Goal: Navigation & Orientation: Find specific page/section

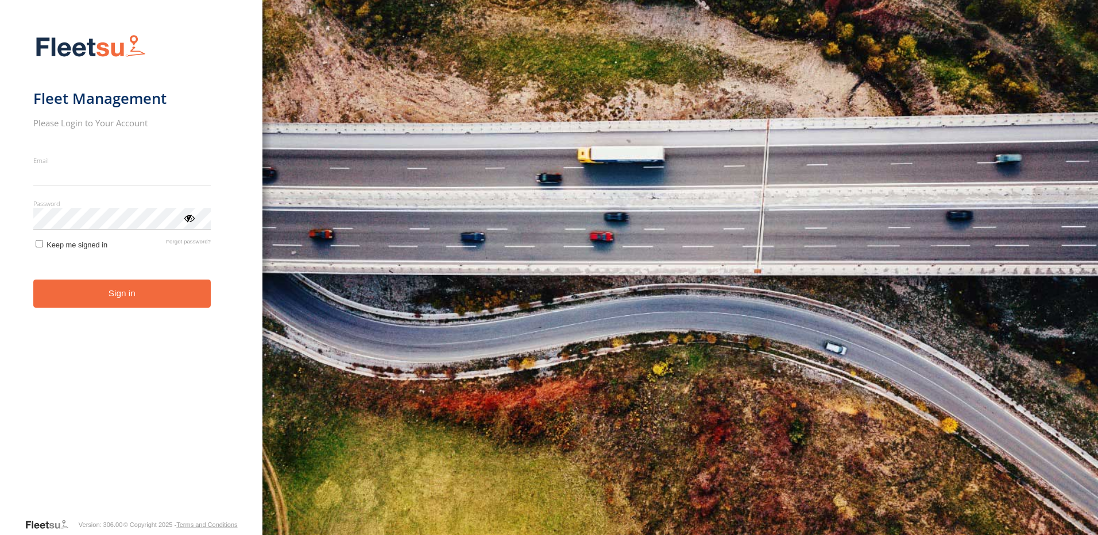
type input "**********"
click at [103, 300] on button "Sign in" at bounding box center [122, 294] width 178 height 28
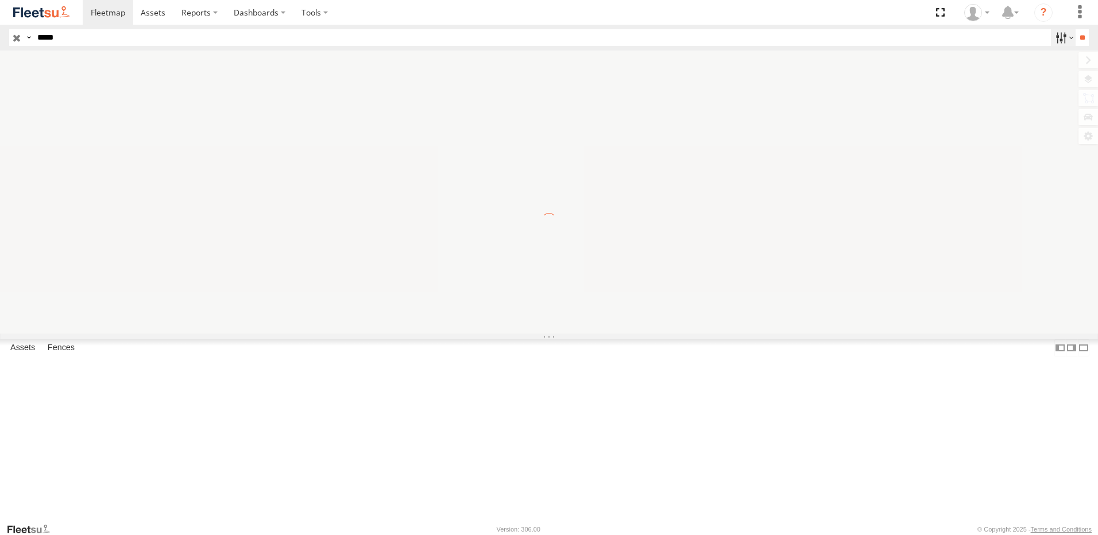
click at [1067, 40] on label at bounding box center [1063, 37] width 25 height 17
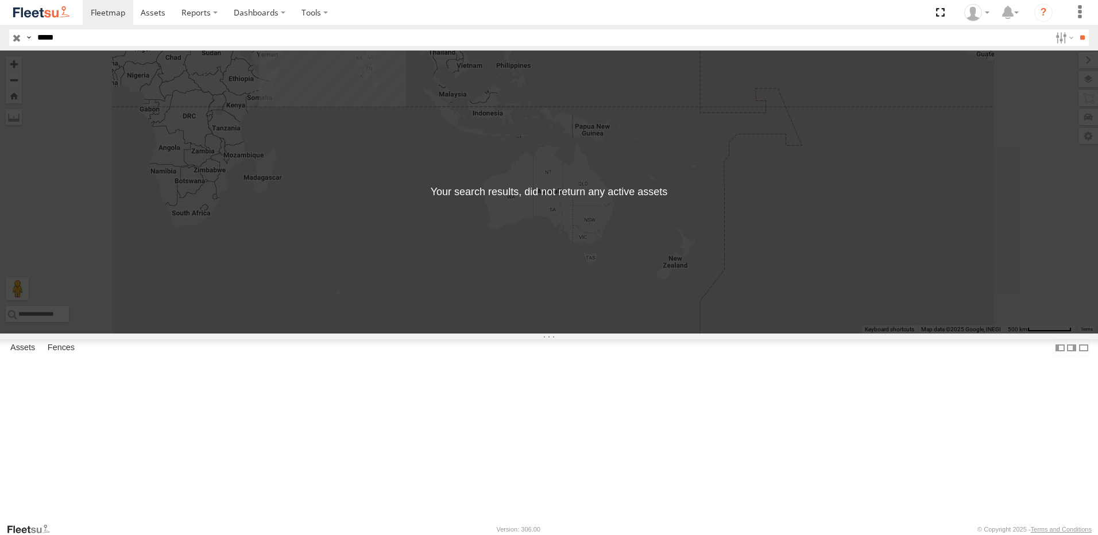
click at [0, 0] on label at bounding box center [0, 0] width 0 height 0
click at [0, 0] on span "AUH" at bounding box center [0, 0] width 0 height 0
click at [1076, 37] on input "**" at bounding box center [1082, 37] width 13 height 17
click at [91, 41] on input "*****" at bounding box center [539, 37] width 1012 height 17
type input "*"
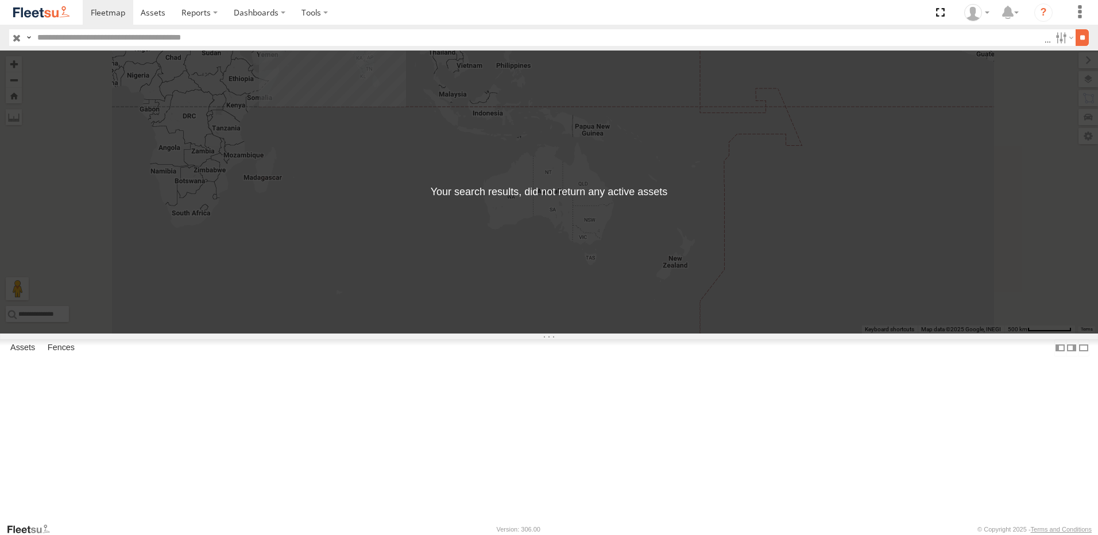
click at [1076, 33] on input "**" at bounding box center [1082, 37] width 13 height 17
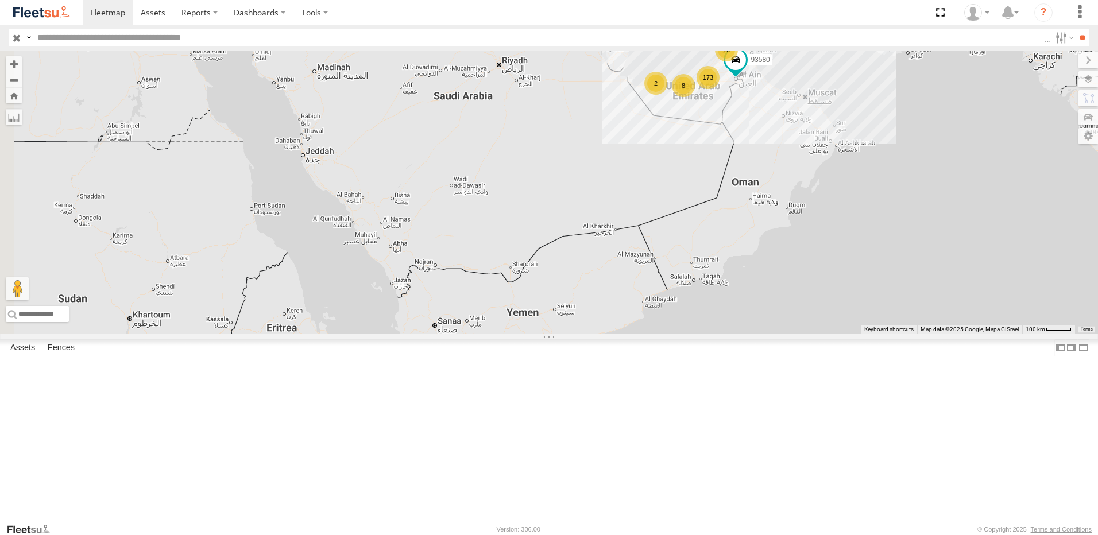
drag, startPoint x: 526, startPoint y: 162, endPoint x: 746, endPoint y: 163, distance: 220.0
click at [746, 163] on div "93580 173 10 8 2" at bounding box center [549, 192] width 1098 height 283
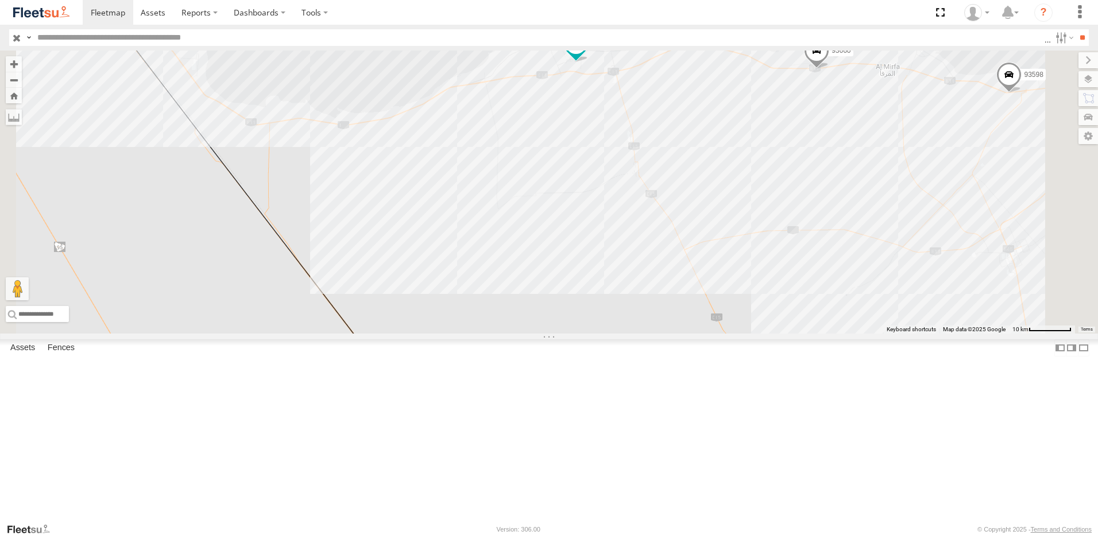
click at [587, 54] on span at bounding box center [576, 43] width 21 height 21
click at [563, 147] on div "93580 93660 93598 38527 93586-auh 93671 61192 93586-auh Mussafah الرويس الرويس …" at bounding box center [549, 192] width 1098 height 283
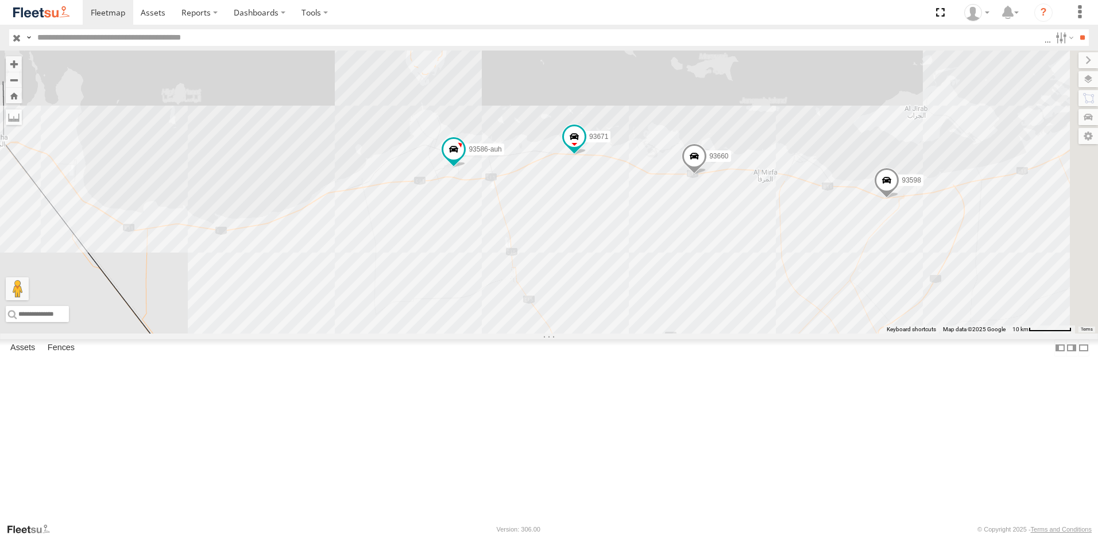
drag, startPoint x: 556, startPoint y: 145, endPoint x: 437, endPoint y: 246, distance: 156.1
click at [422, 252] on div "93580 93660 93598 38527 93586-auh 93671 61192" at bounding box center [549, 192] width 1098 height 283
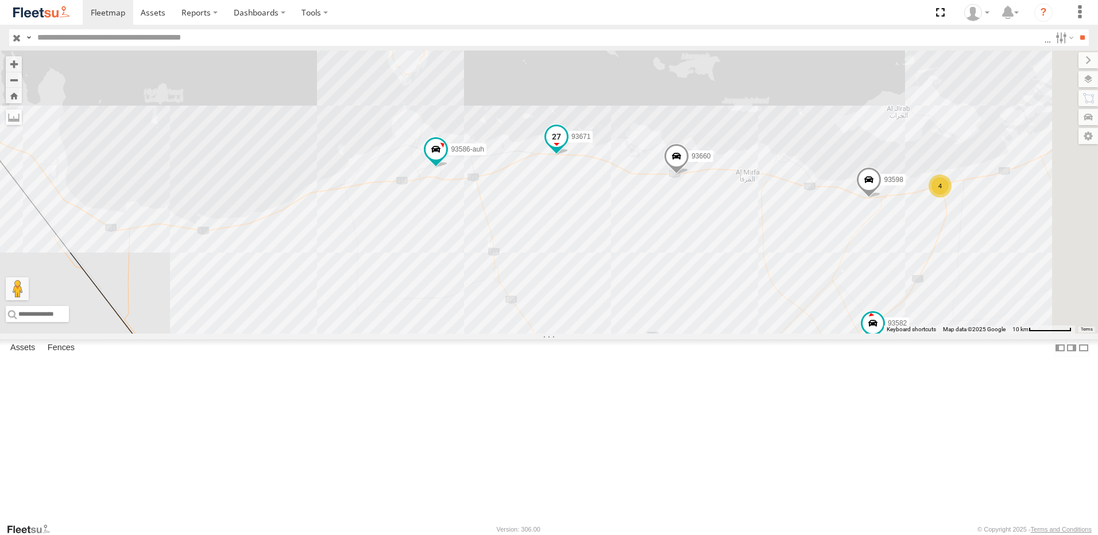
click at [567, 147] on span at bounding box center [556, 136] width 21 height 21
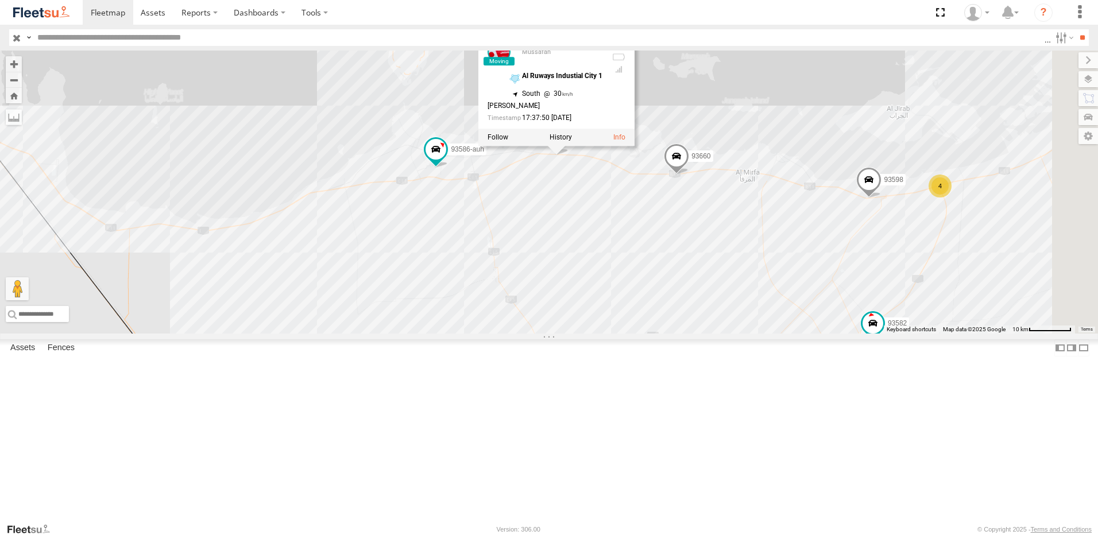
click at [711, 288] on div "93580 93660 93598 38527 93586-auh 93671 61192 4 93582 45111 93671 Mussafah Al R…" at bounding box center [549, 192] width 1098 height 283
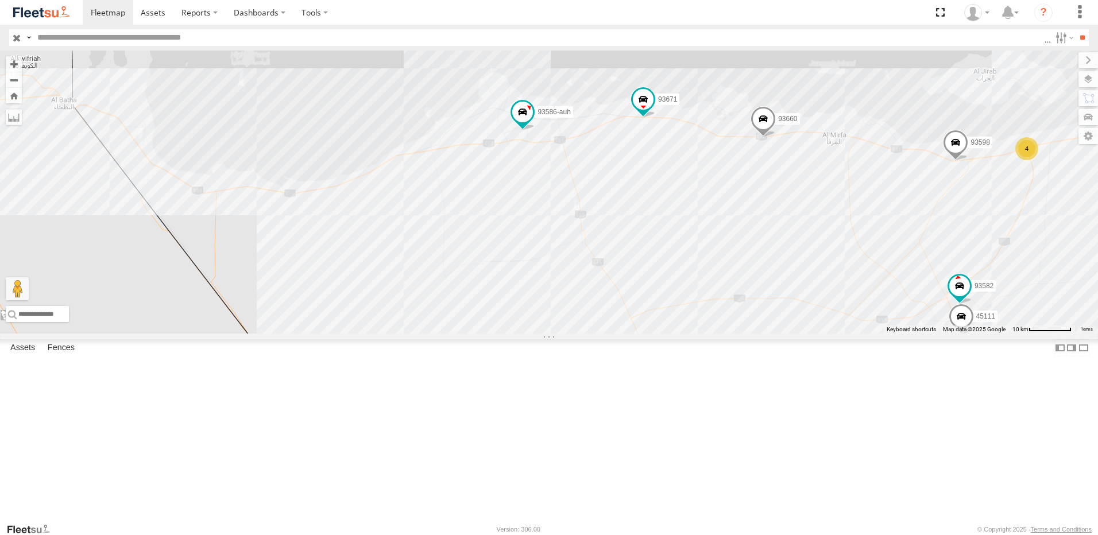
drag, startPoint x: 733, startPoint y: 296, endPoint x: 818, endPoint y: 257, distance: 93.3
click at [818, 257] on div "93580 93660 93598 38527 93586-auh 93671 61192 4 93582 45111" at bounding box center [549, 192] width 1098 height 283
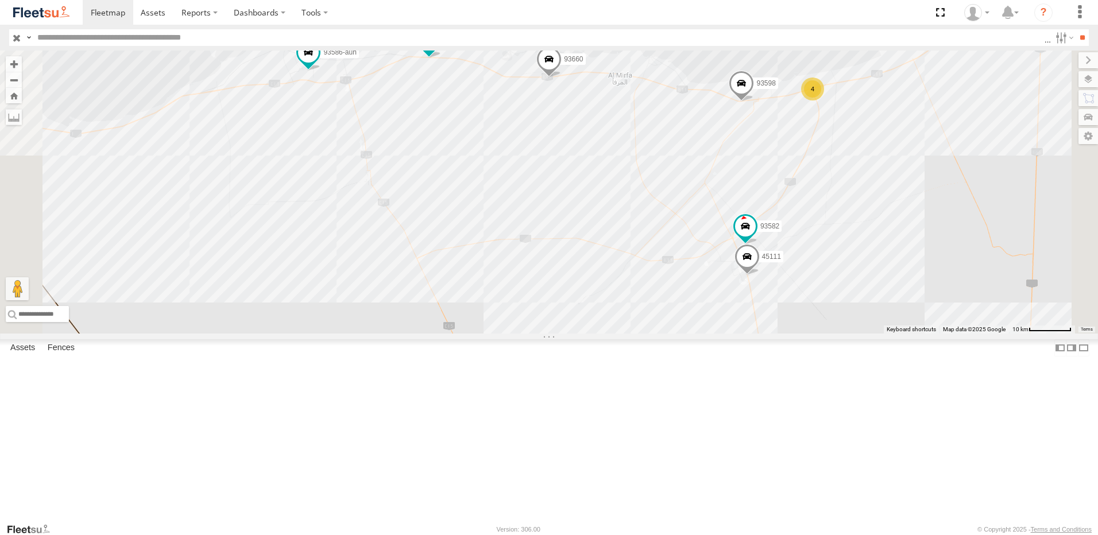
click at [754, 101] on span at bounding box center [741, 85] width 25 height 31
click at [562, 77] on span at bounding box center [549, 61] width 25 height 31
click at [440, 49] on span at bounding box center [429, 39] width 21 height 21
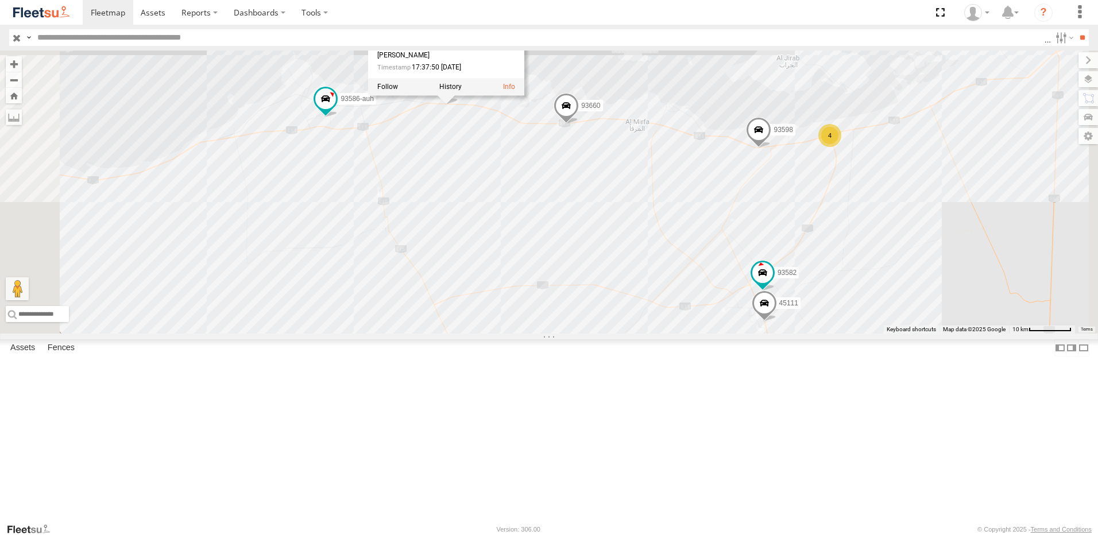
drag, startPoint x: 583, startPoint y: 223, endPoint x: 587, endPoint y: 234, distance: 12.0
click at [587, 234] on div "93580 93660 93598 38527 93586-auh 93671 61192 4 93582 45111 93671 Mussafah Al R…" at bounding box center [549, 192] width 1098 height 283
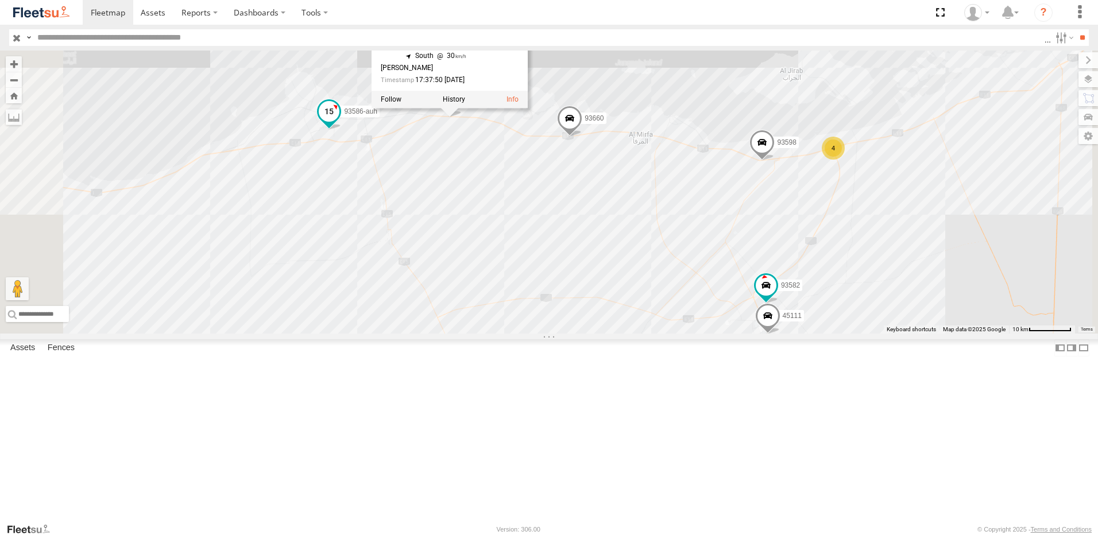
click at [340, 122] on span at bounding box center [329, 111] width 21 height 21
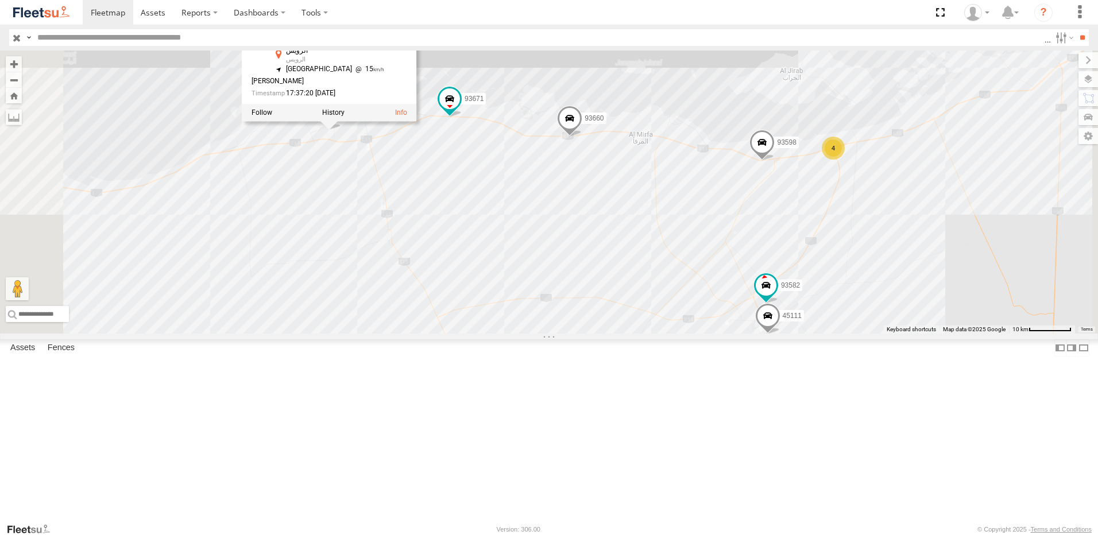
click at [681, 257] on div "93580 93660 93598 38527 93586-auh 93671 61192 4 93582 45111 93586-auh Mussafah …" at bounding box center [549, 192] width 1098 height 283
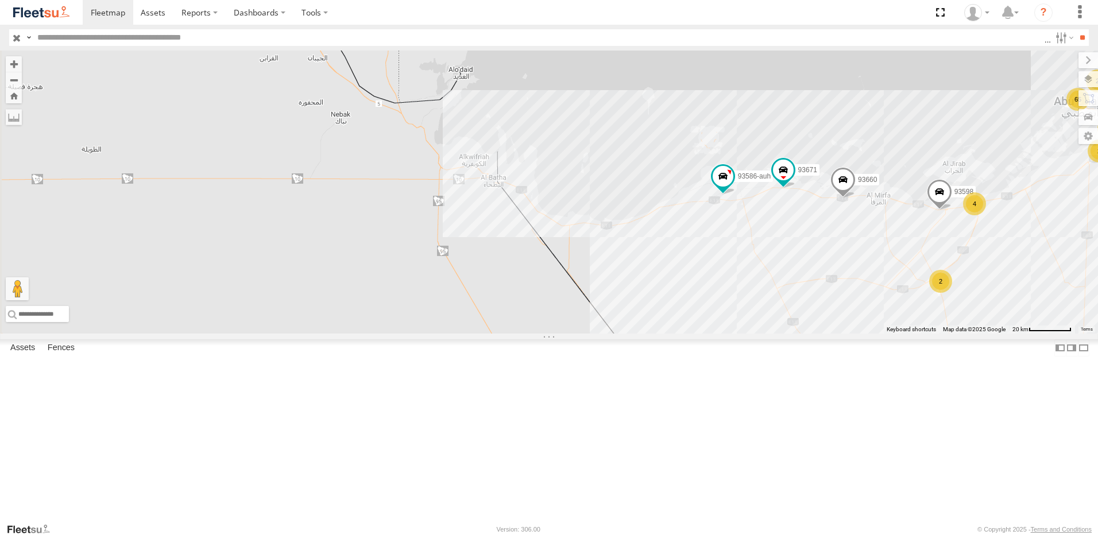
drag, startPoint x: 469, startPoint y: 291, endPoint x: 661, endPoint y: 303, distance: 191.7
click at [758, 329] on div "93580 93660 93598 38527 93586-auh 93671 61192 12 65 64 5 4 2 2 9 2 2 11" at bounding box center [549, 192] width 1098 height 283
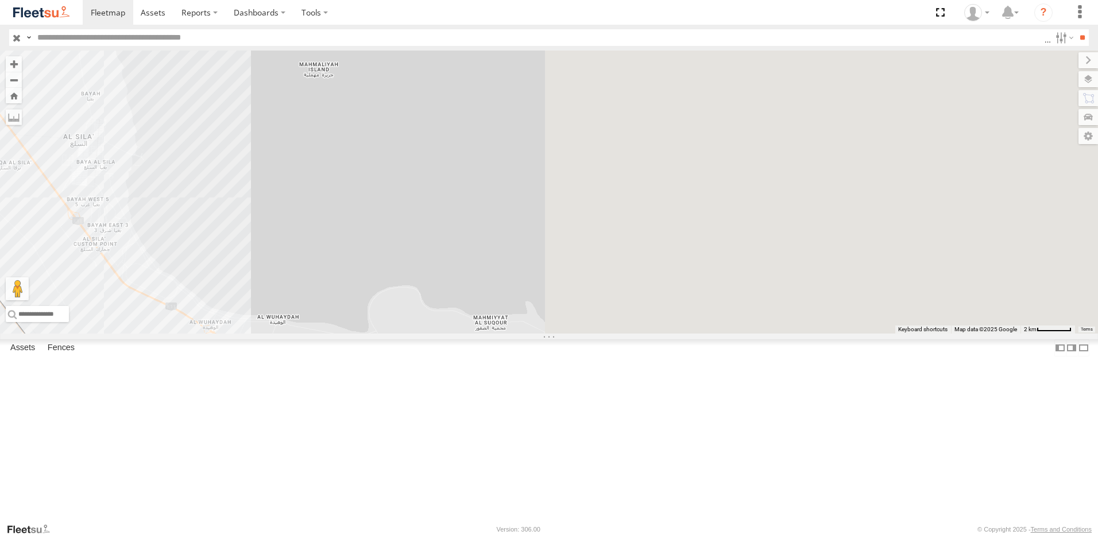
drag, startPoint x: 909, startPoint y: 304, endPoint x: 634, endPoint y: 240, distance: 282.1
click at [428, 226] on div "93580 93660 93598 38527 93586-auh 93671 61192" at bounding box center [549, 192] width 1098 height 283
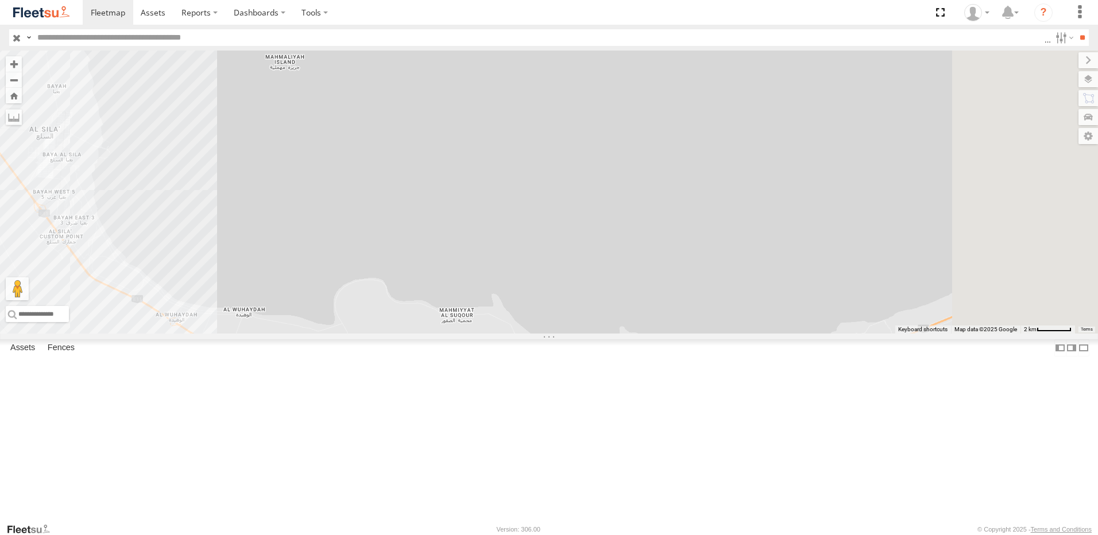
drag, startPoint x: 812, startPoint y: 270, endPoint x: 341, endPoint y: 159, distance: 483.4
click at [341, 159] on div "93580 93660 93598 38527 93586-auh 93671 61192" at bounding box center [549, 192] width 1098 height 283
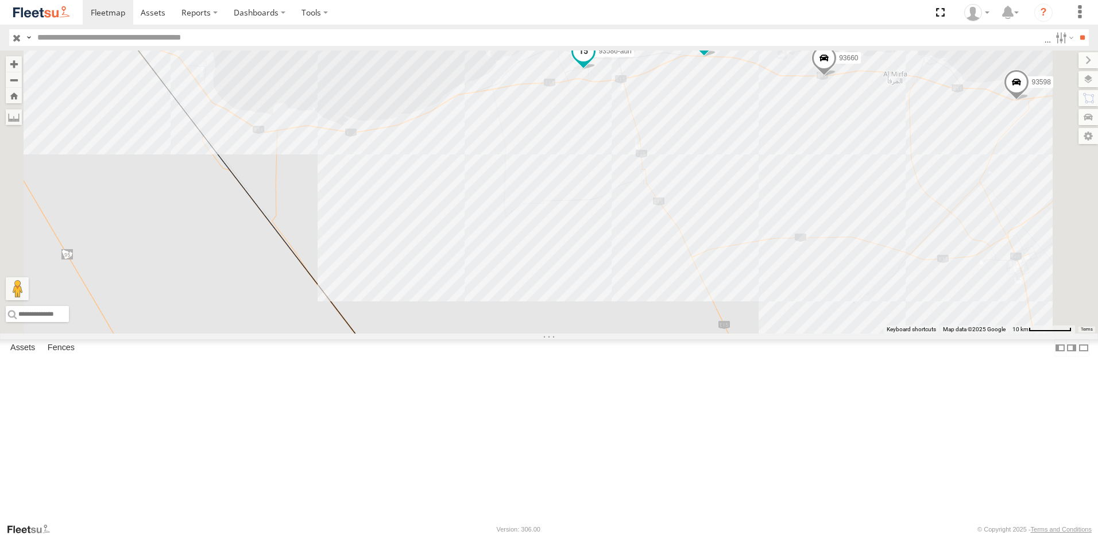
click at [594, 61] on span at bounding box center [583, 51] width 21 height 21
click at [911, 223] on div "93580 93660 93598 38527 93586-auh 93671 61192 93586-auh Mussafah الرويس الرويس …" at bounding box center [549, 192] width 1098 height 283
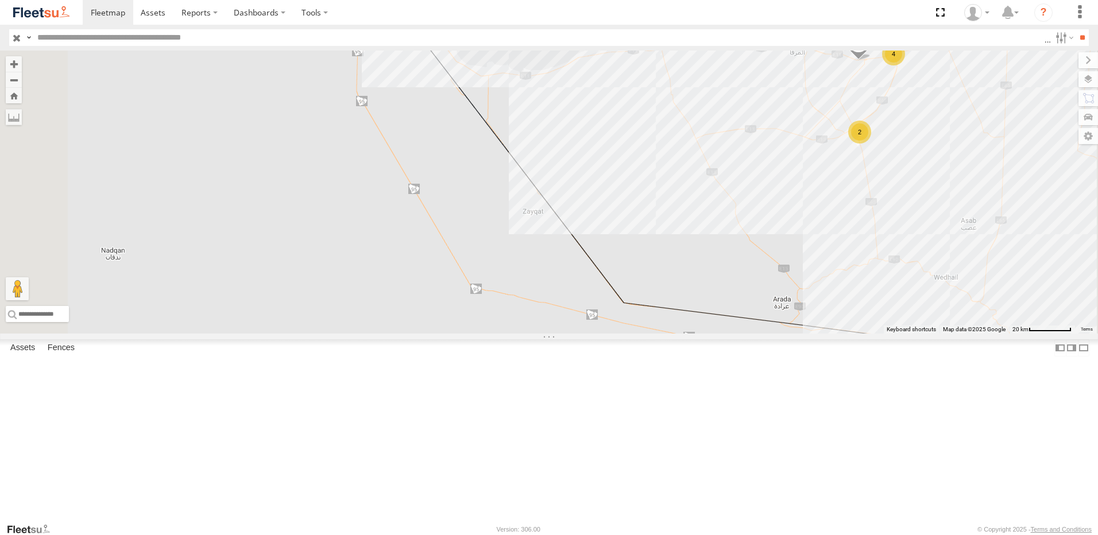
click at [653, 37] on span at bounding box center [642, 26] width 21 height 21
click at [913, 93] on div "93580 93660 93598 38527 93586-auh 93671 61192 4 2 93586-auh Mussafah الرويس الر…" at bounding box center [549, 192] width 1098 height 283
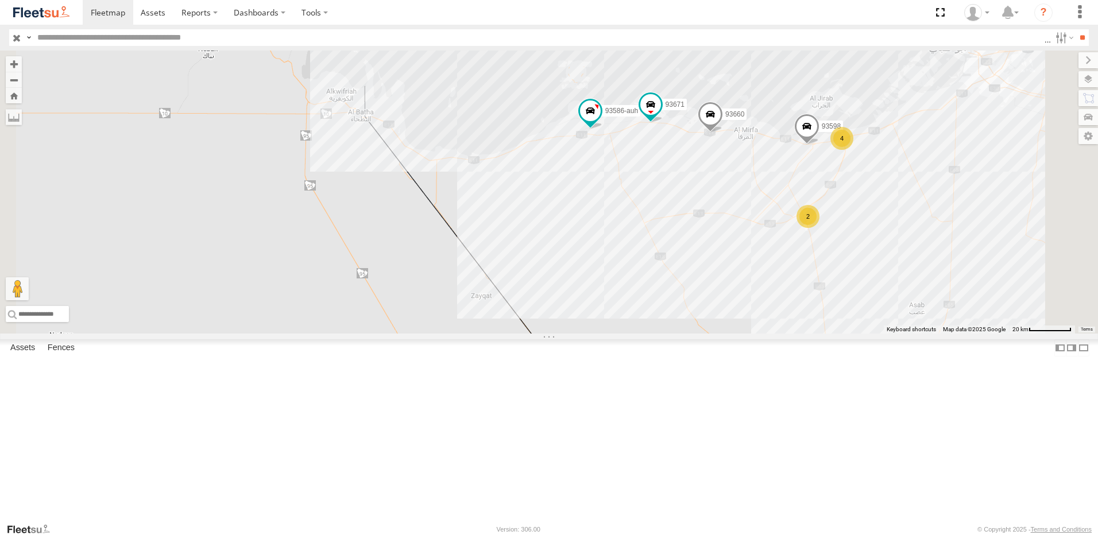
drag, startPoint x: 911, startPoint y: 92, endPoint x: 841, endPoint y: 179, distance: 112.3
click at [858, 179] on div "93580 93660 93598 38527 93586-auh 93671 61192 4 2" at bounding box center [549, 192] width 1098 height 283
click at [659, 117] on span at bounding box center [648, 107] width 21 height 21
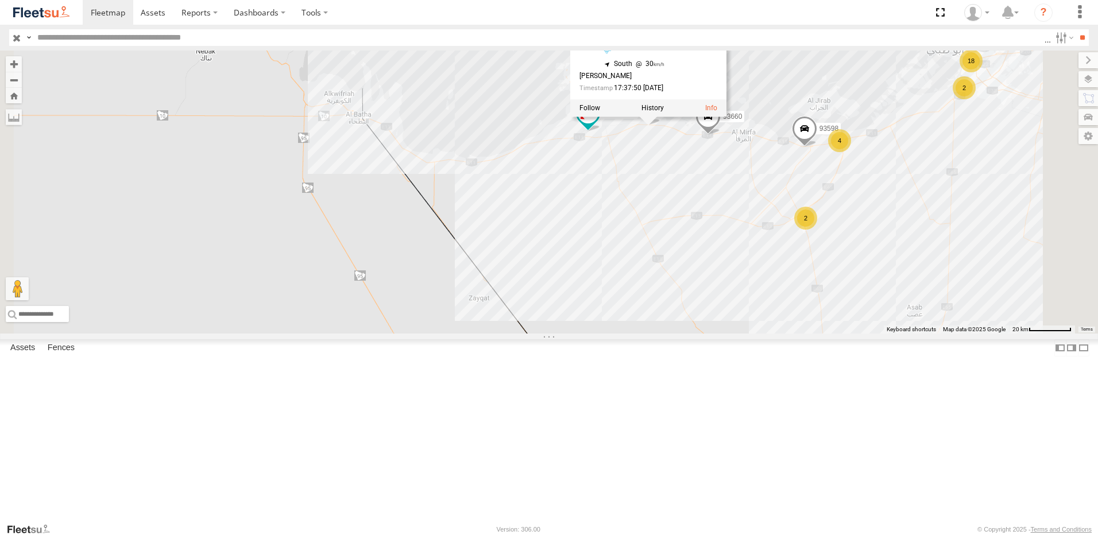
click at [721, 135] on span at bounding box center [708, 119] width 25 height 31
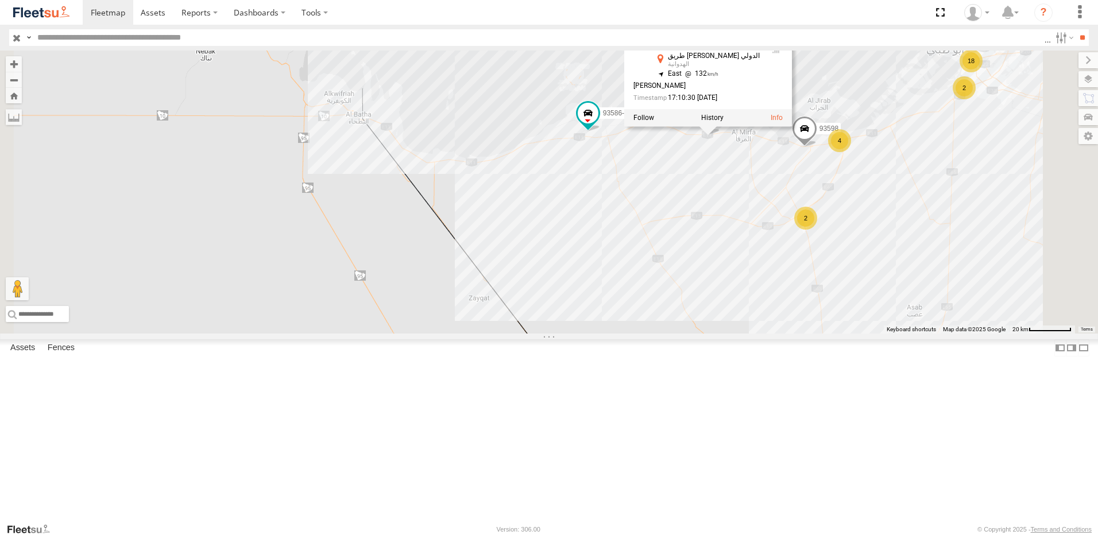
click at [818, 147] on span at bounding box center [804, 131] width 25 height 31
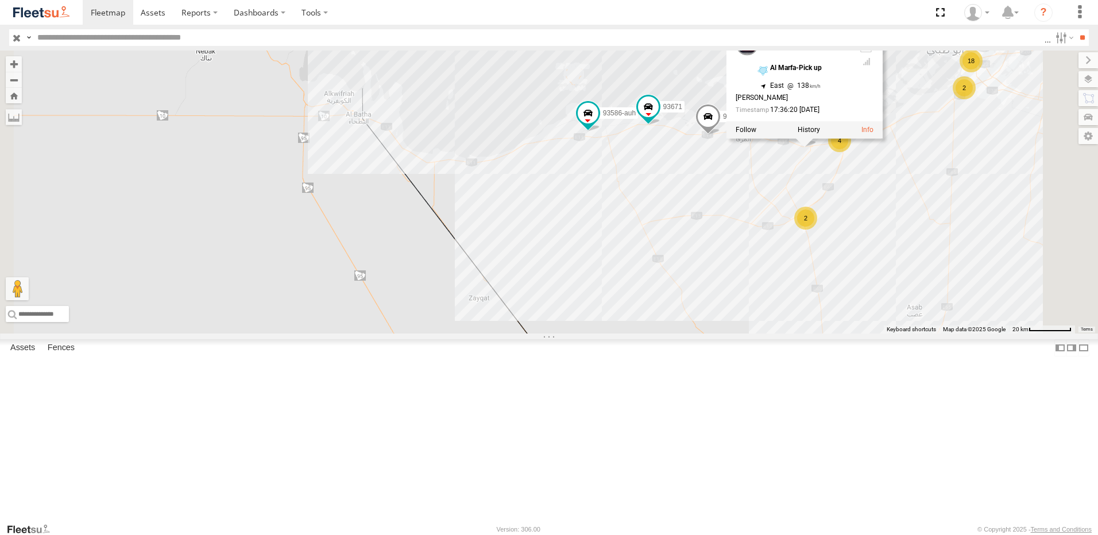
click at [1055, 291] on div "93580 93660 93598 38527 93586-auh 93671 61192 4 2 63 18 2 2 93598 Mussafah Al M…" at bounding box center [549, 192] width 1098 height 283
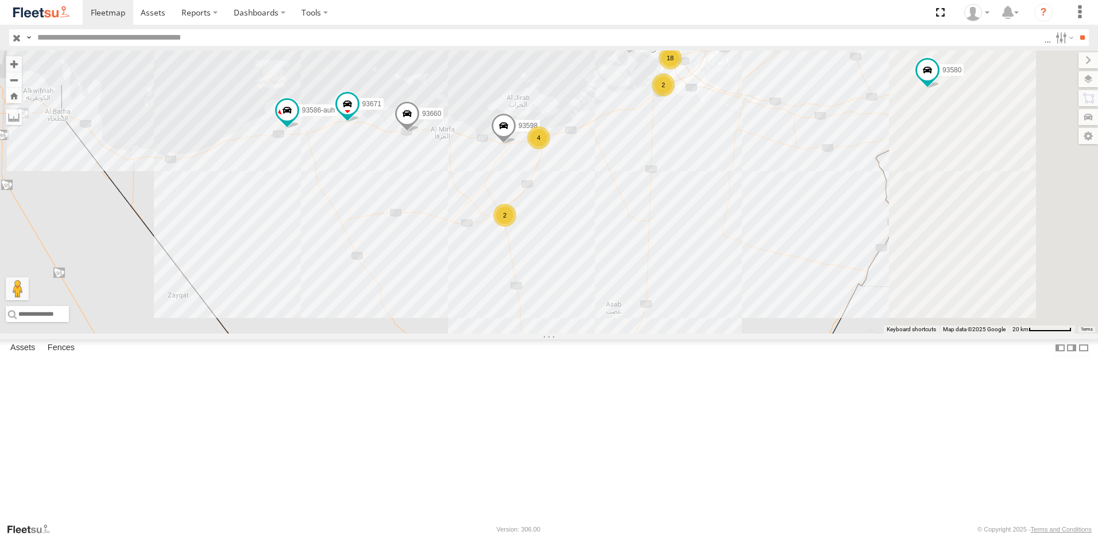
drag, startPoint x: 1019, startPoint y: 287, endPoint x: 691, endPoint y: 288, distance: 328.6
click at [691, 288] on div "93580 93660 93598 38527 93586-auh 93671 61192 4 2 63 18 2 2" at bounding box center [549, 192] width 1098 height 283
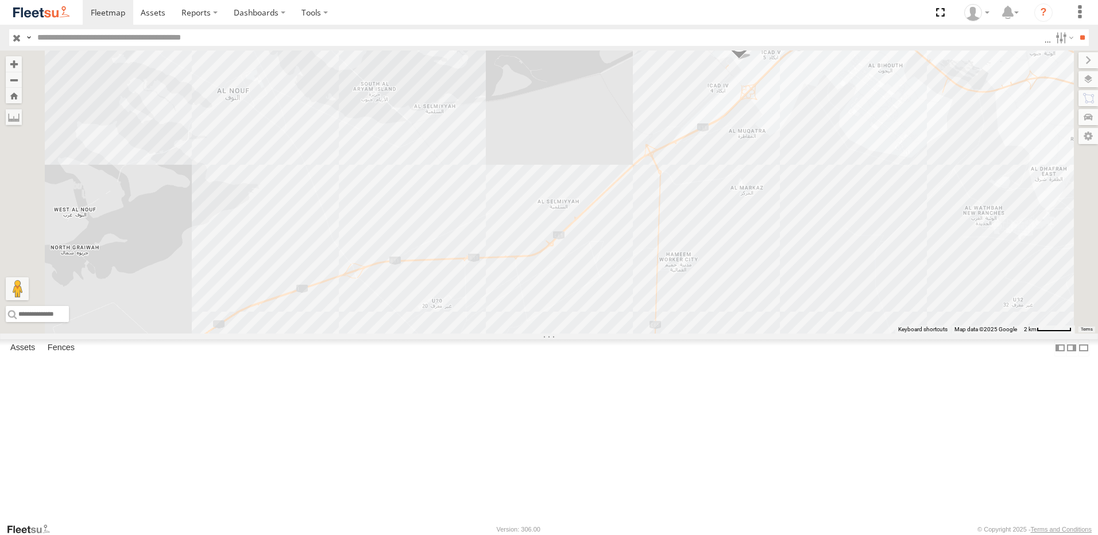
click at [752, 60] on span at bounding box center [739, 44] width 25 height 31
click at [837, 184] on div "93580 93660 93598 93586-auh 93671 61192 93582 69054 45111 88296 69107 81928 268…" at bounding box center [549, 192] width 1098 height 283
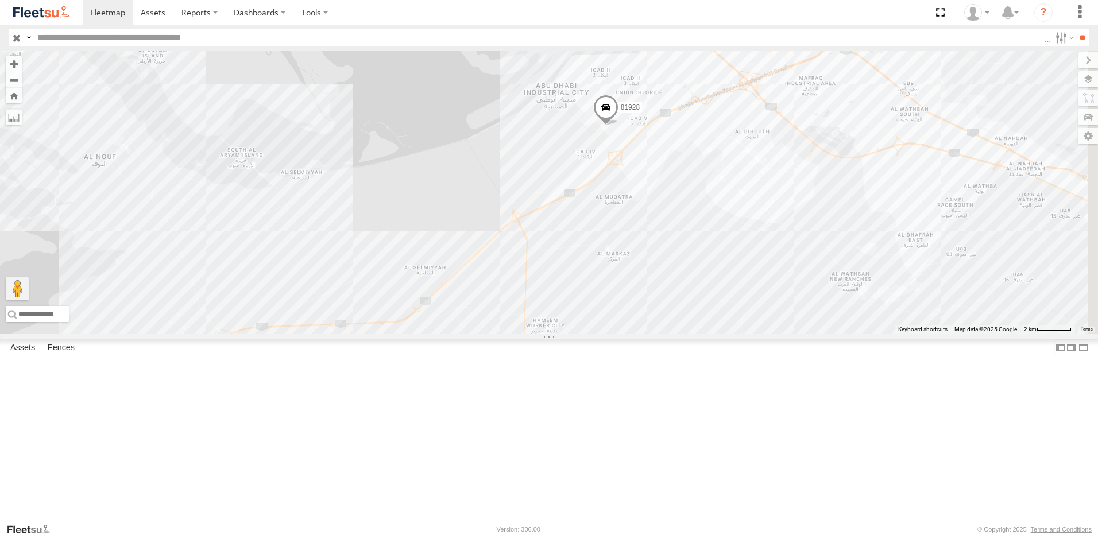
drag, startPoint x: 826, startPoint y: 195, endPoint x: 697, endPoint y: 255, distance: 142.7
click at [697, 255] on div "93580 93660 93598 93586-auh 93671 61192 93582 69054 45111 88296 69107 81928 268…" at bounding box center [549, 192] width 1098 height 283
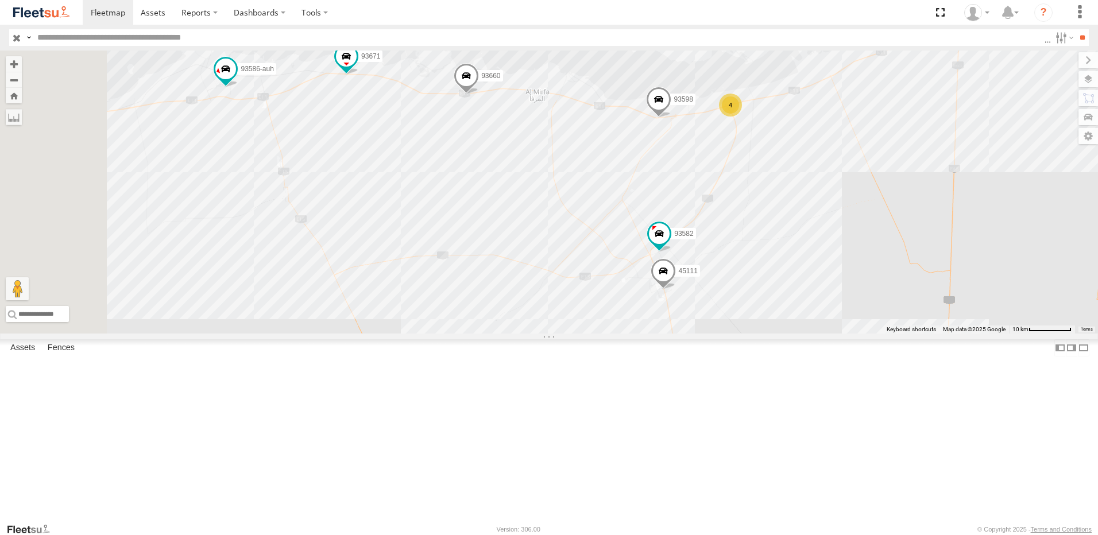
drag, startPoint x: 552, startPoint y: 299, endPoint x: 954, endPoint y: 182, distance: 419.4
click at [954, 182] on div "93580 93660 93598 93586-auh 93671 61192 93582 69054 45111 88296 69107 81928 268…" at bounding box center [549, 192] width 1098 height 283
click at [672, 118] on span at bounding box center [658, 102] width 25 height 31
click at [479, 94] on span at bounding box center [466, 78] width 25 height 31
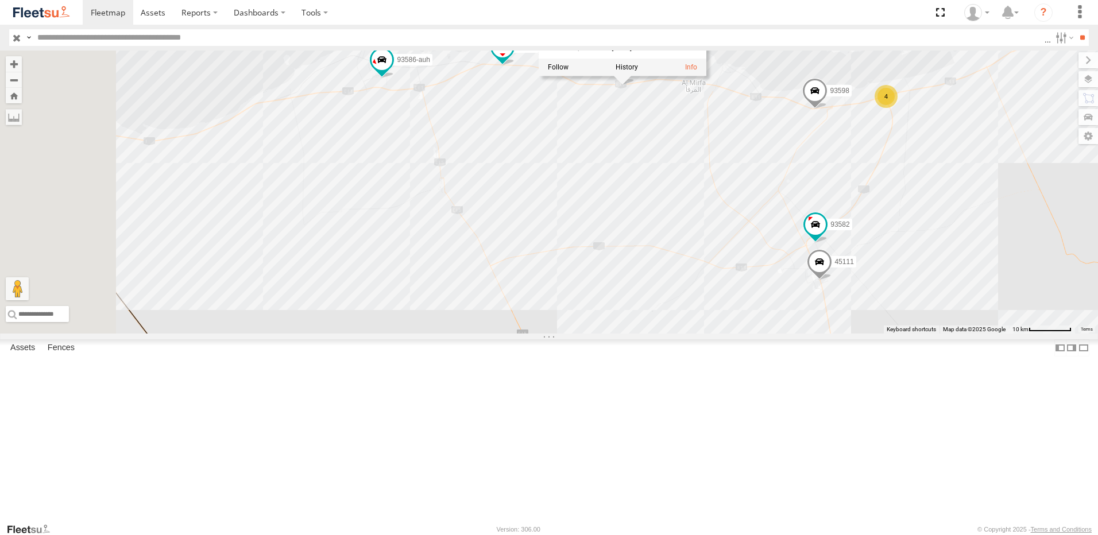
drag, startPoint x: 711, startPoint y: 207, endPoint x: 730, endPoint y: 207, distance: 19.5
click at [730, 207] on div "93580 93660 93598 93586-auh 93671 61192 93582 69054 45111 88296 69107 81928 268…" at bounding box center [549, 192] width 1098 height 283
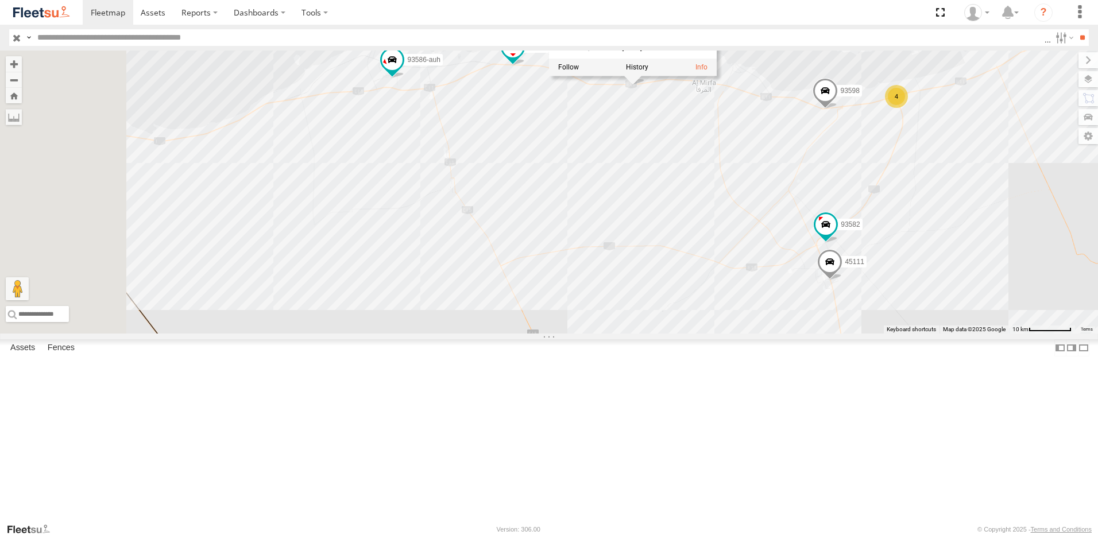
click at [523, 57] on span at bounding box center [513, 46] width 21 height 21
click at [403, 70] on span at bounding box center [392, 59] width 21 height 21
click at [526, 201] on div "93580 93660 93598 93586-auh 93671 61192 93582 69054 45111 88296 69107 81928 268…" at bounding box center [549, 192] width 1098 height 283
click at [837, 234] on span at bounding box center [826, 224] width 21 height 21
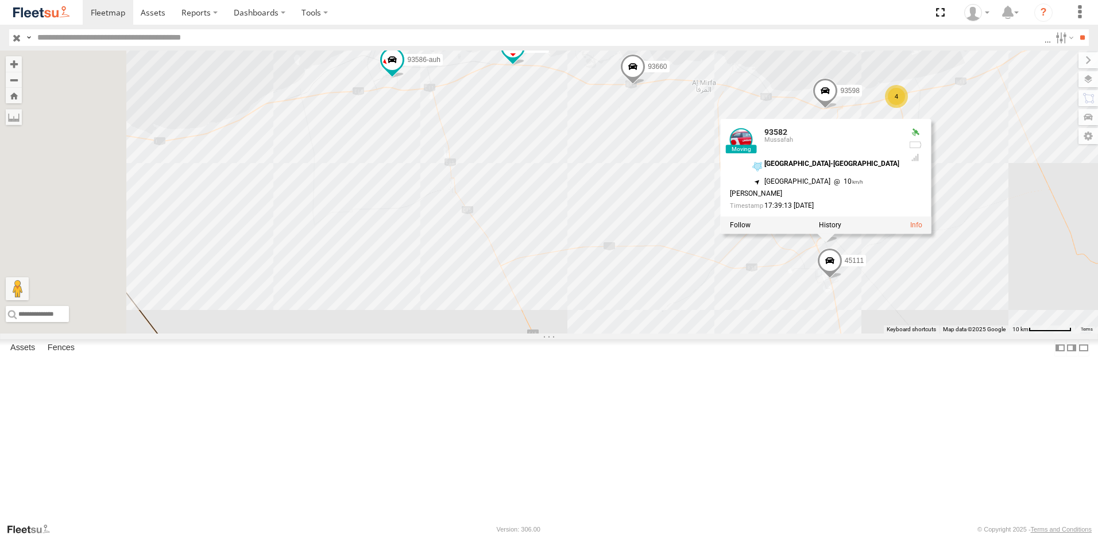
click at [831, 310] on div "93580 93660 93598 93586-auh 93671 61192 93582 69054 45111 88296 69107 81928 268…" at bounding box center [549, 192] width 1098 height 283
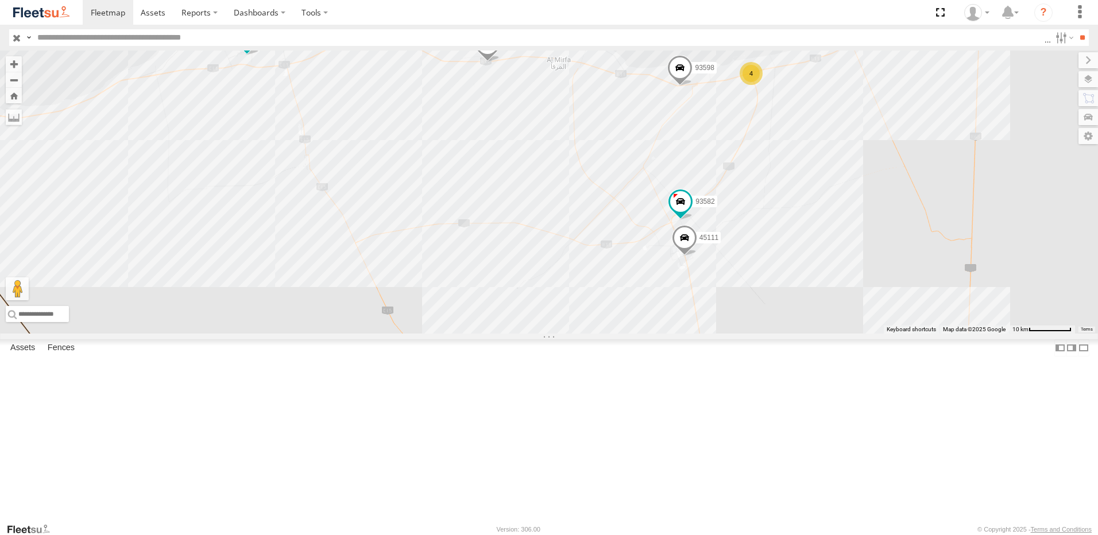
drag, startPoint x: 781, startPoint y: 304, endPoint x: 614, endPoint y: 279, distance: 169.0
click at [614, 279] on div "93580 93660 93598 93586-auh 93671 61192 93582 69054 45111 88296 69107 81928 268…" at bounding box center [549, 192] width 1098 height 283
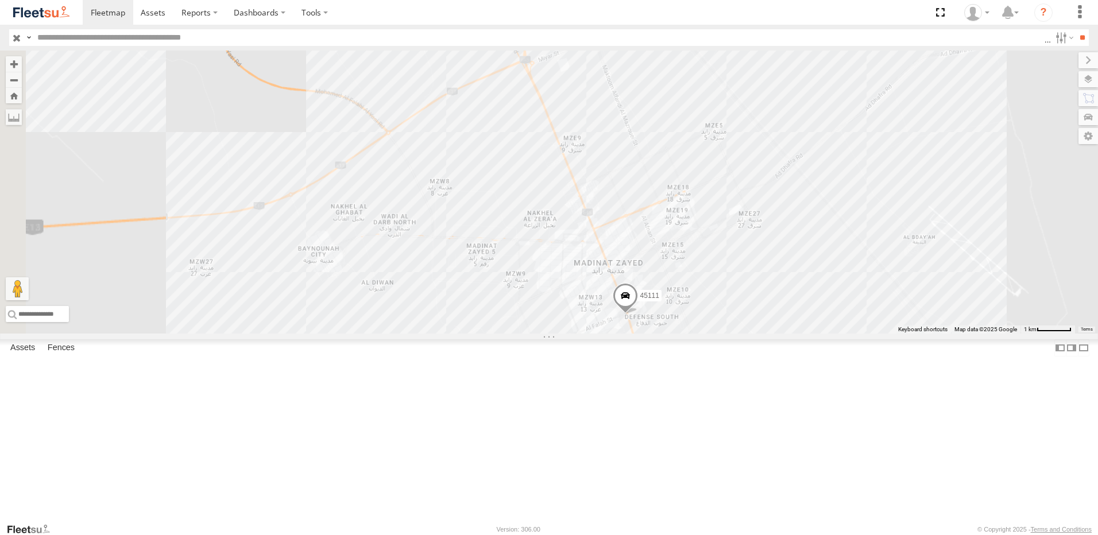
click at [638, 314] on span at bounding box center [625, 298] width 25 height 31
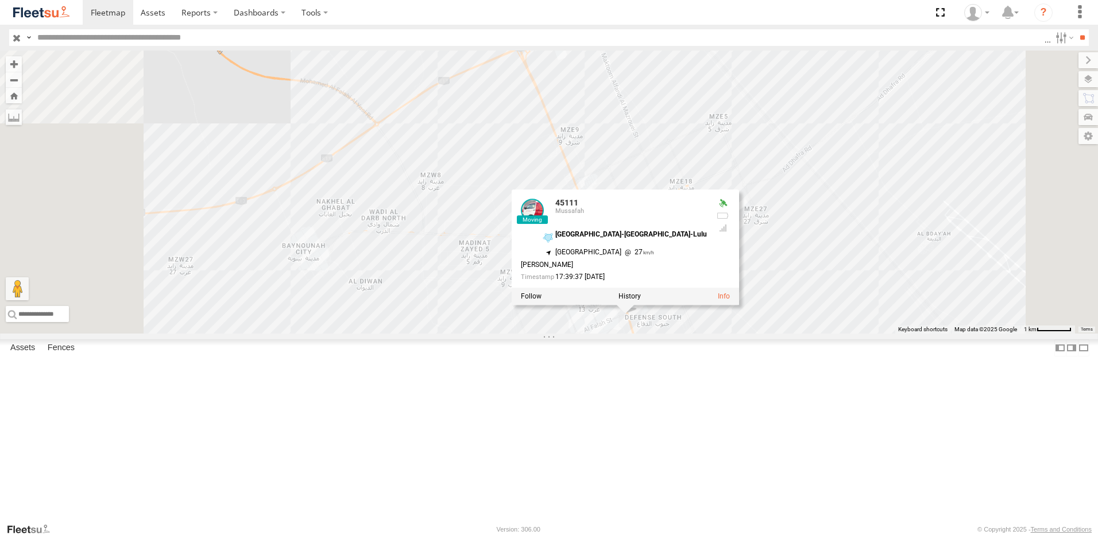
click at [866, 334] on div "93580 93660 93598 93586-auh 93671 61192 93582 45111 45111 Mussafah Zayed City-D…" at bounding box center [549, 192] width 1098 height 283
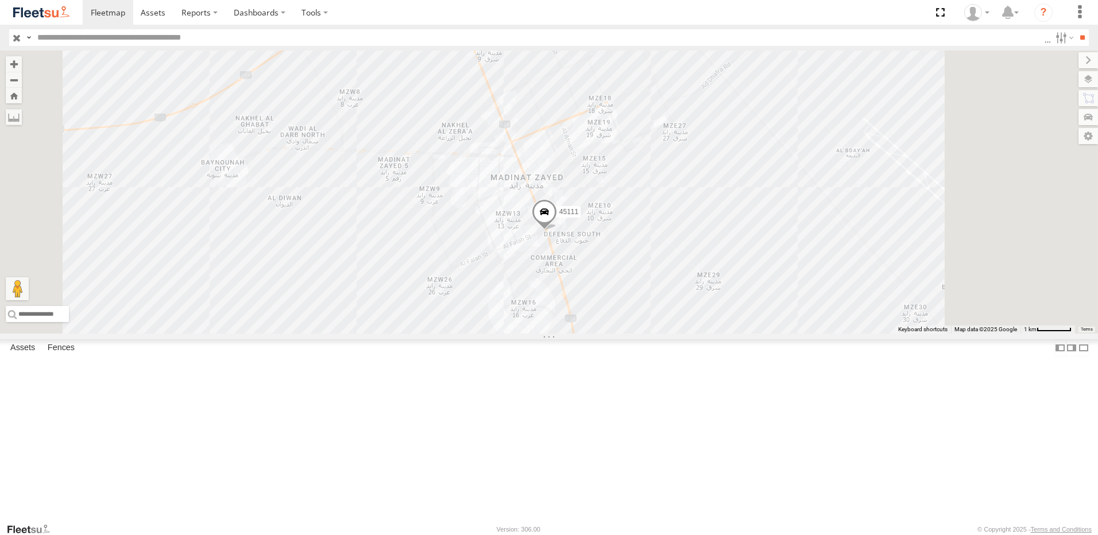
drag, startPoint x: 884, startPoint y: 478, endPoint x: 803, endPoint y: 392, distance: 118.3
click at [803, 334] on div "93580 93660 93598 93586-auh 93671 61192 93582 45111" at bounding box center [549, 192] width 1098 height 283
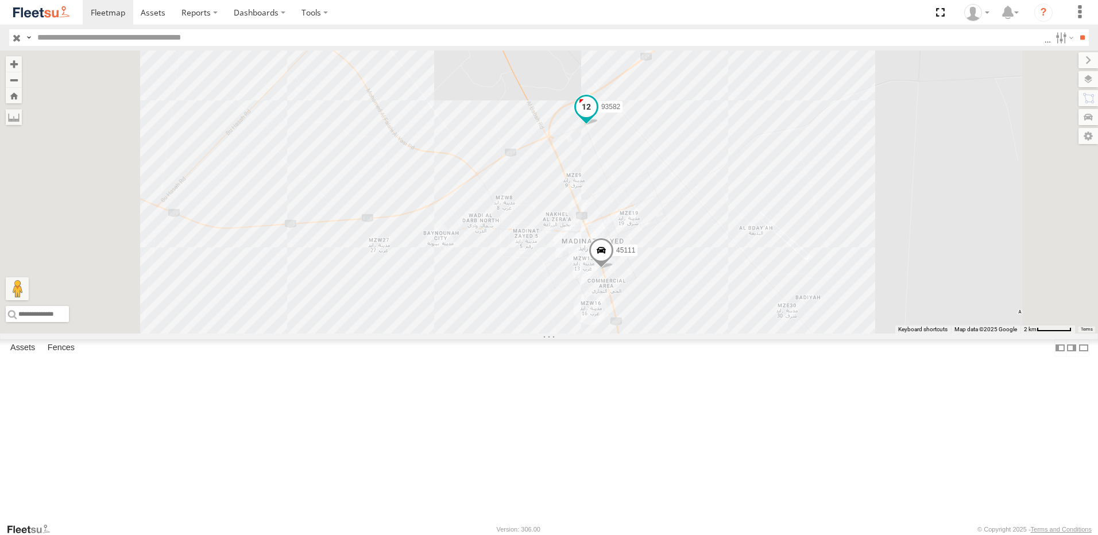
click at [599, 125] on span at bounding box center [586, 109] width 25 height 31
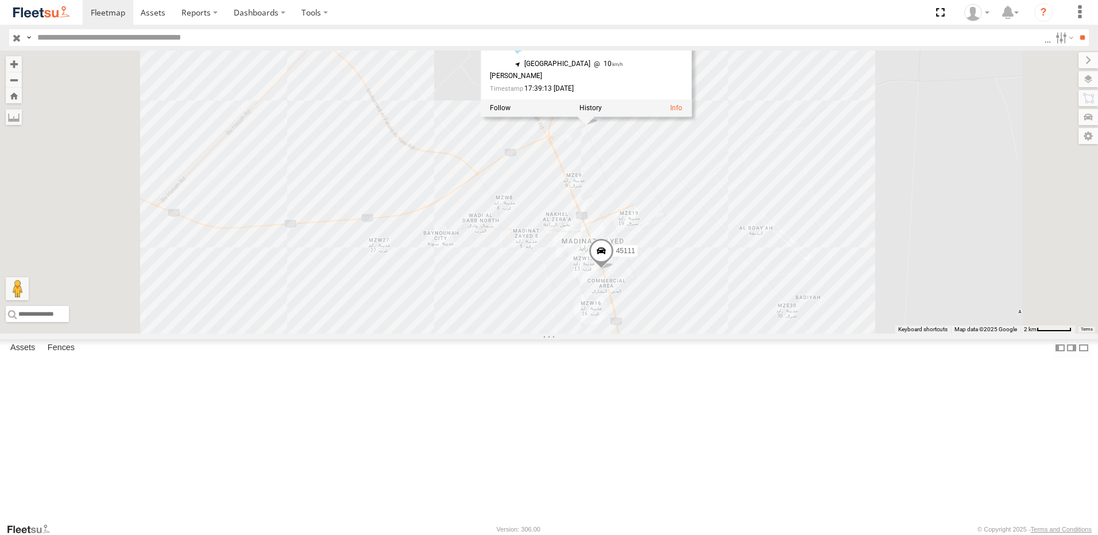
click at [851, 209] on div "93580 93660 93598 93586-auh 93671 61192 93582 45111 93582 Mussafah Zayed City-B…" at bounding box center [549, 192] width 1098 height 283
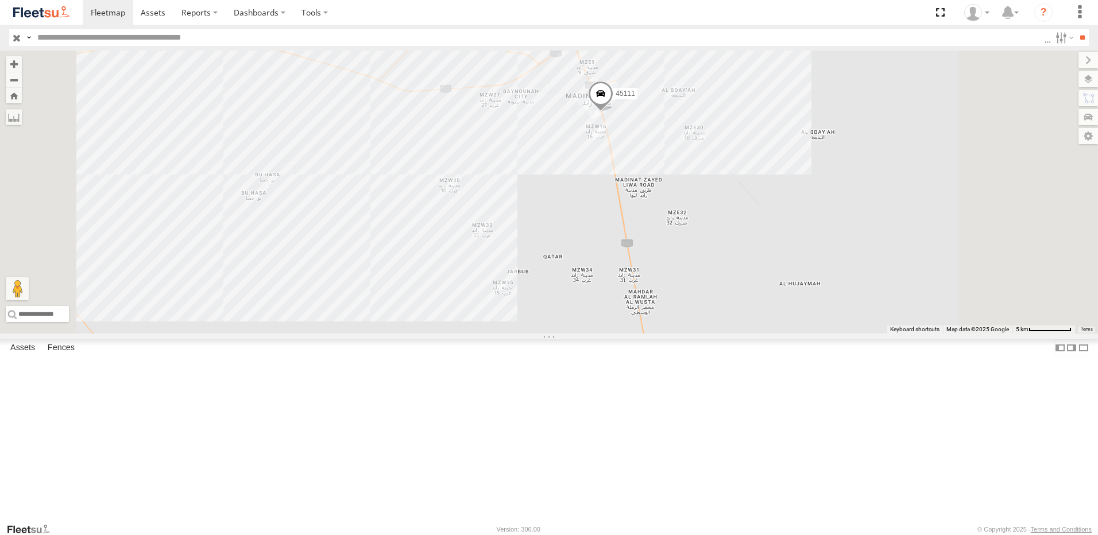
drag, startPoint x: 882, startPoint y: 379, endPoint x: 835, endPoint y: 265, distance: 123.1
click at [835, 265] on div "93580 93660 93598 93586-auh 93671 61192 93582 45111" at bounding box center [549, 192] width 1098 height 283
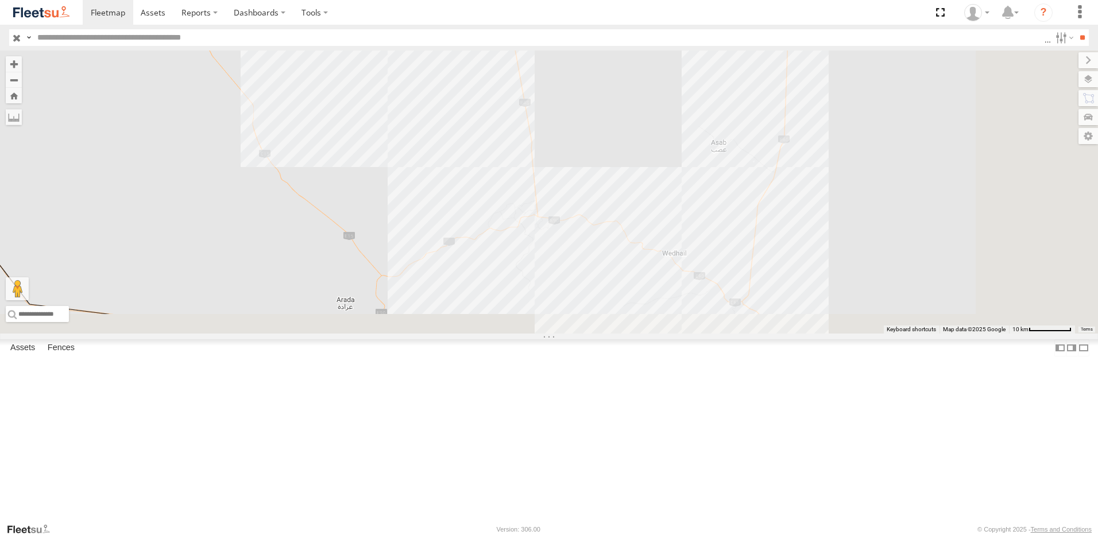
drag, startPoint x: 804, startPoint y: 356, endPoint x: 711, endPoint y: 182, distance: 196.9
click at [711, 182] on div "93580 93660 93598 93586-auh 93671 61192 93582 45111 4" at bounding box center [549, 192] width 1098 height 283
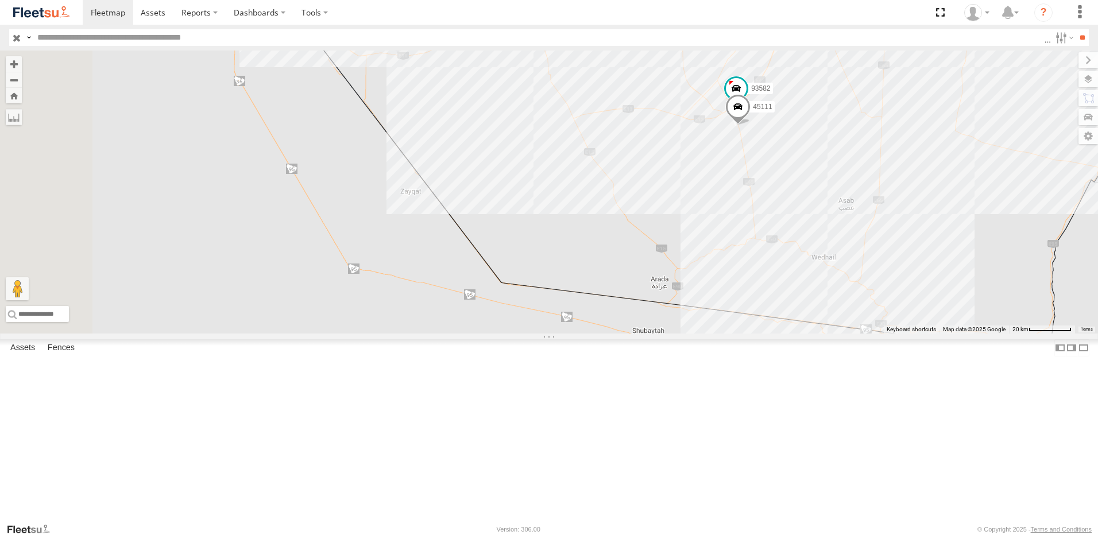
drag, startPoint x: 757, startPoint y: 105, endPoint x: 962, endPoint y: 192, distance: 222.9
click at [962, 192] on div "93580 93660 93598 93586-auh 93671 61192 93582 45111 81928 2685 4" at bounding box center [549, 192] width 1098 height 283
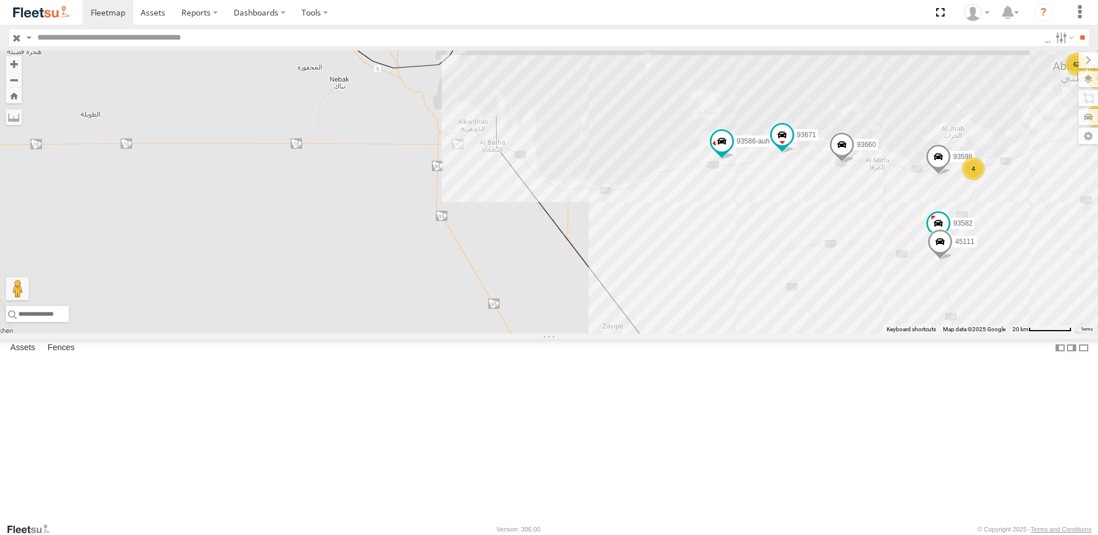
drag, startPoint x: 788, startPoint y: 175, endPoint x: 936, endPoint y: 268, distance: 175.2
click at [936, 268] on div "93580 93660 93598 93586-auh 93671 61192 93582 45111 4 12 62 61 4 2 14 2" at bounding box center [549, 192] width 1098 height 283
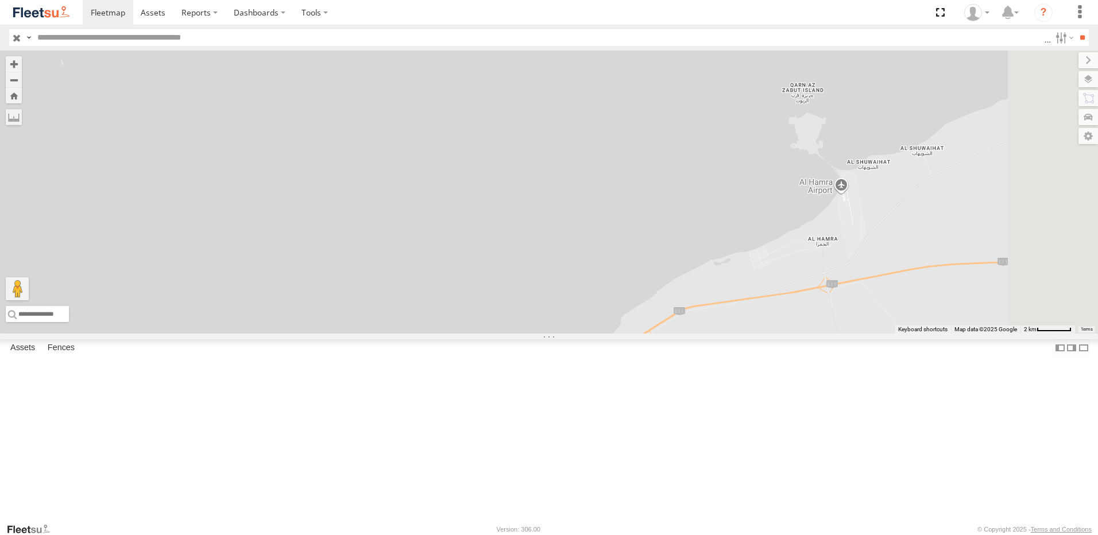
drag, startPoint x: 929, startPoint y: 269, endPoint x: 499, endPoint y: 264, distance: 430.3
click at [499, 264] on div "93580 93660 93598 93586-auh 93671 61192 93582 45111" at bounding box center [549, 192] width 1098 height 283
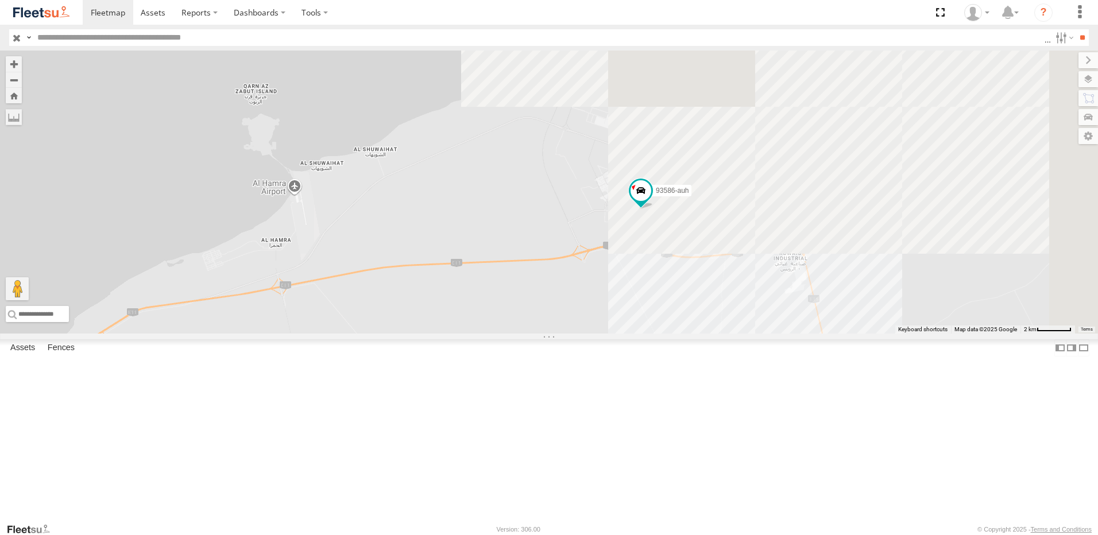
drag, startPoint x: 884, startPoint y: 269, endPoint x: 341, endPoint y: 269, distance: 542.9
click at [341, 269] on div "93580 93660 93598 93586-auh 93671 61192 93582 45111" at bounding box center [549, 192] width 1098 height 283
click at [652, 201] on span at bounding box center [641, 190] width 21 height 21
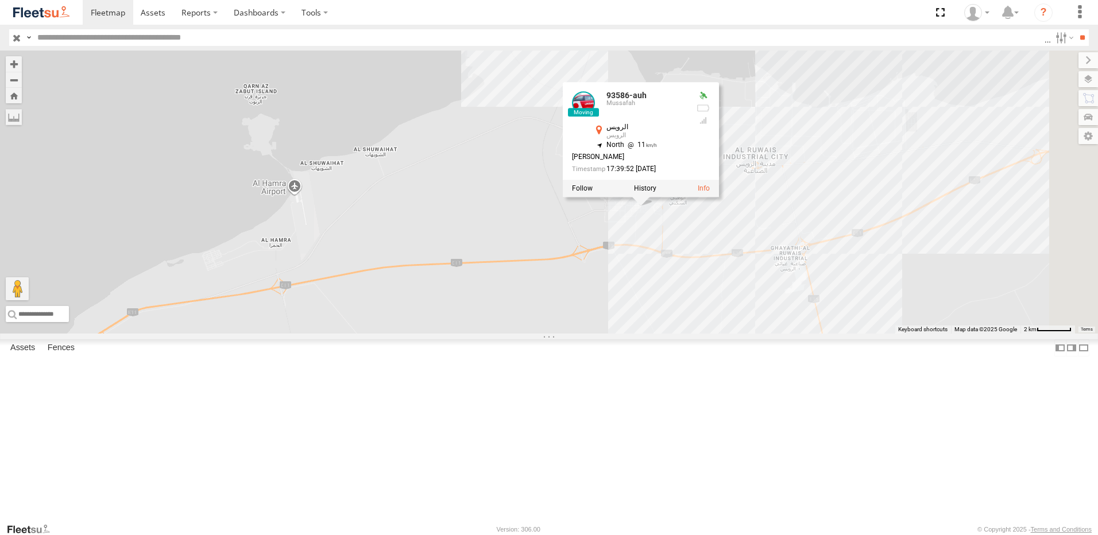
click at [895, 294] on div "93580 93660 93598 93586-auh 93671 61192 93582 45111 93586-auh Mussafah الرويس ا…" at bounding box center [549, 192] width 1098 height 283
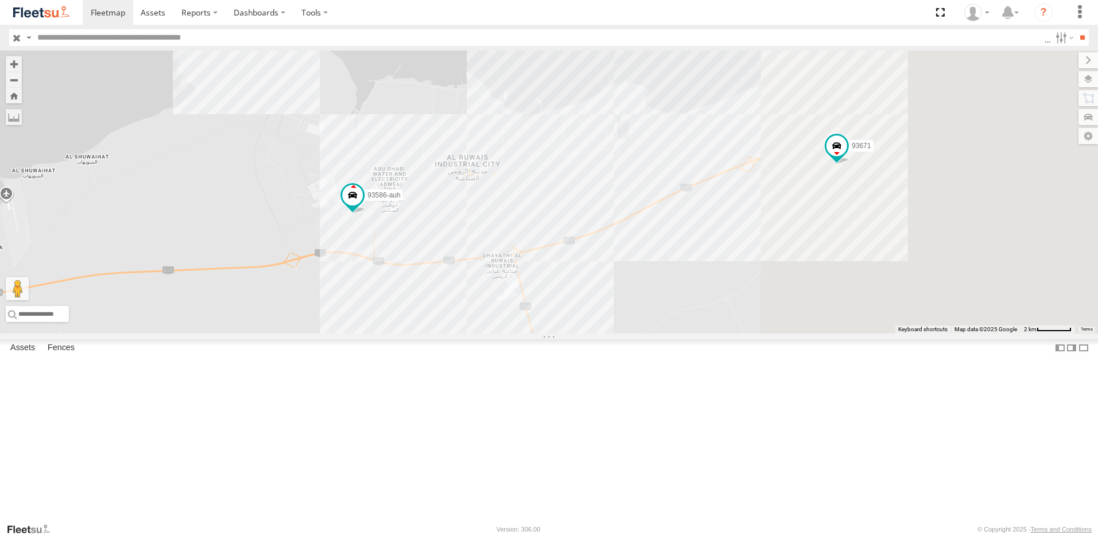
drag, startPoint x: 929, startPoint y: 293, endPoint x: 463, endPoint y: 290, distance: 465.9
click at [461, 292] on div "93580 93660 93598 93586-auh 93671 61192 93582 45111" at bounding box center [549, 192] width 1098 height 283
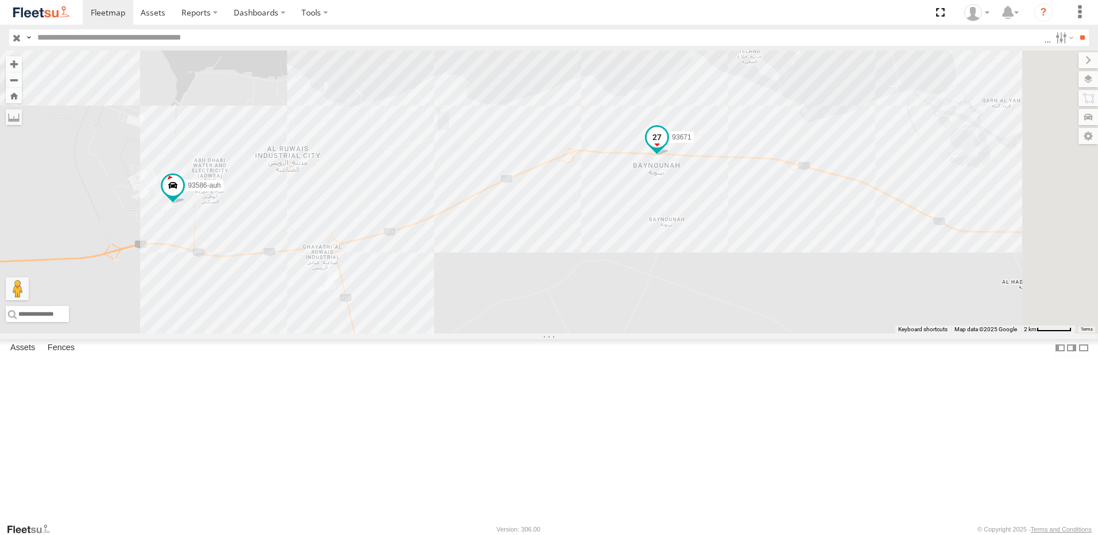
click at [668, 147] on span at bounding box center [657, 136] width 21 height 21
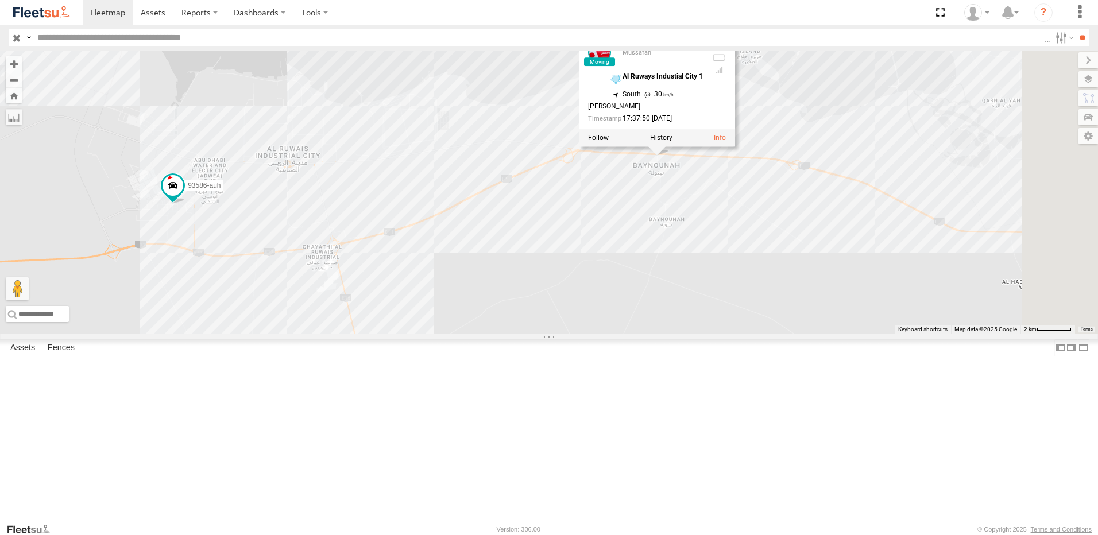
click at [722, 334] on div "93580 93660 93598 93586-auh 93671 61192 93582 45111 93671 Mussafah Al Ruways In…" at bounding box center [549, 192] width 1098 height 283
